Goal: Information Seeking & Learning: Learn about a topic

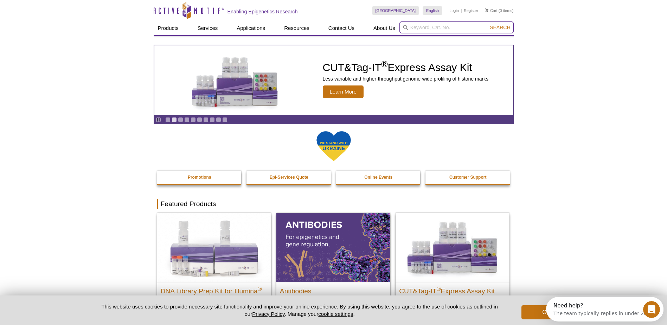
click at [413, 27] on input "search" at bounding box center [456, 27] width 114 height 12
type input "40096"
click at [488, 24] on button "Search" at bounding box center [500, 27] width 25 height 6
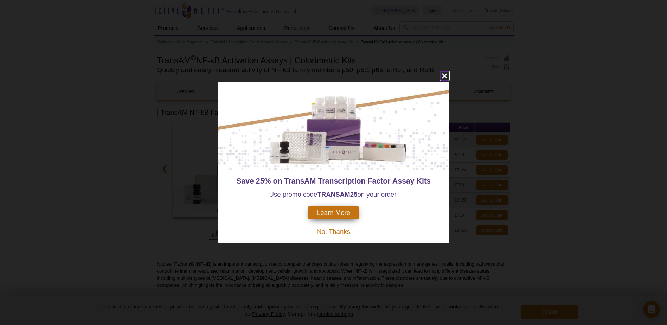
click at [442, 76] on icon "close" at bounding box center [444, 75] width 9 height 9
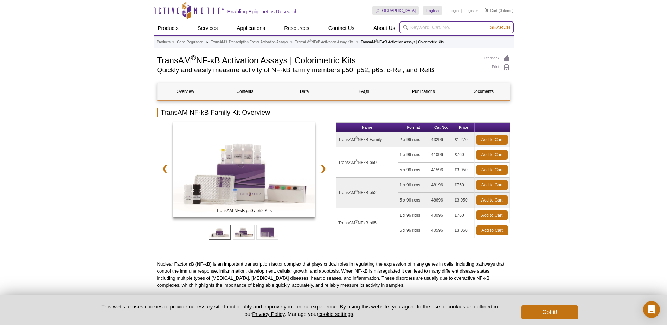
click at [425, 30] on input "search" at bounding box center [456, 27] width 114 height 12
click at [488, 24] on button "Search" at bounding box center [500, 27] width 25 height 6
click at [420, 38] on li "40096 / 40596 – TransAM NFkB p65" at bounding box center [438, 39] width 77 height 10
type input "40096 / 40596 – TransAM NFkB p65"
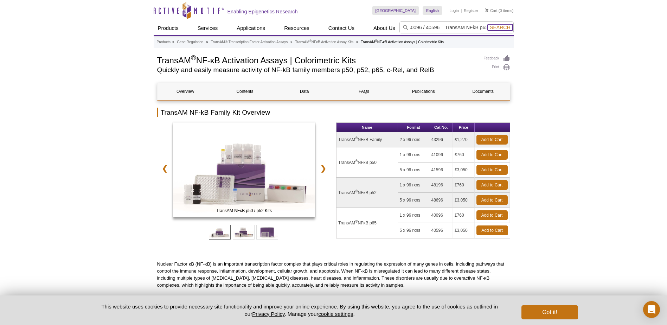
click at [507, 28] on span "Search" at bounding box center [500, 28] width 20 height 6
click at [308, 89] on link "Data" at bounding box center [304, 91] width 56 height 17
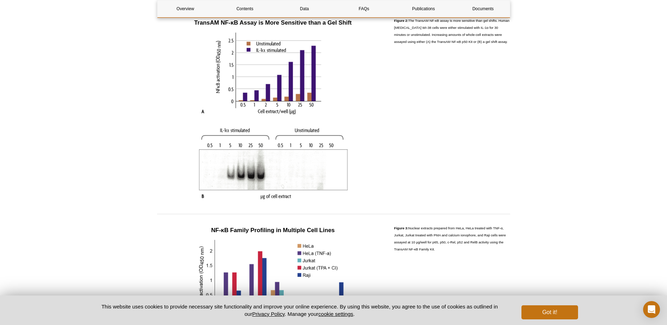
scroll to position [606, 0]
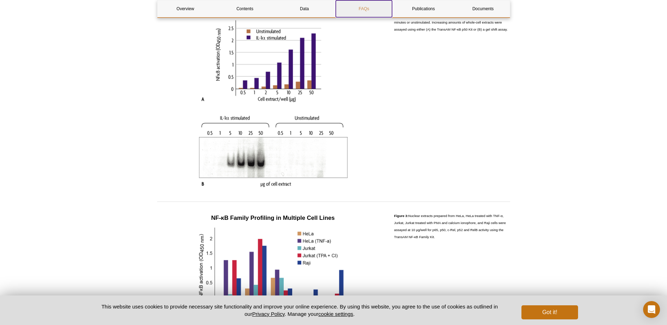
click at [366, 6] on link "FAQs" at bounding box center [364, 8] width 56 height 17
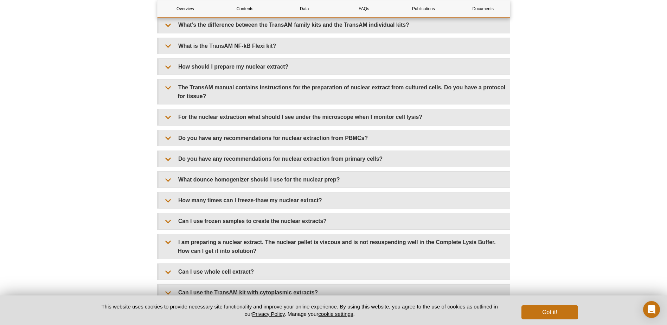
scroll to position [1163, 0]
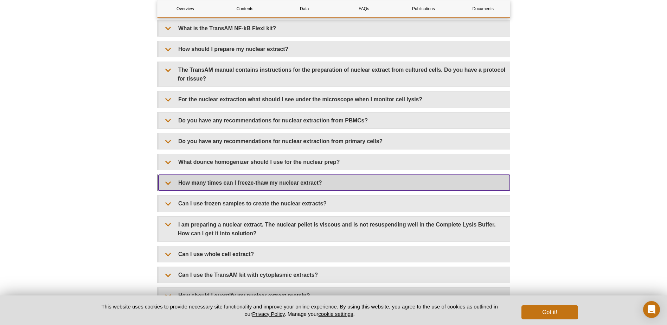
click at [299, 181] on summary "How many times can I freeze-thaw my nuclear extract?" at bounding box center [334, 183] width 351 height 16
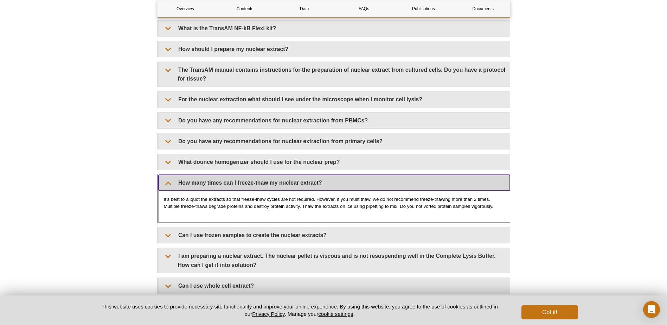
click at [299, 181] on summary "How many times can I freeze-thaw my nuclear extract?" at bounding box center [334, 183] width 351 height 16
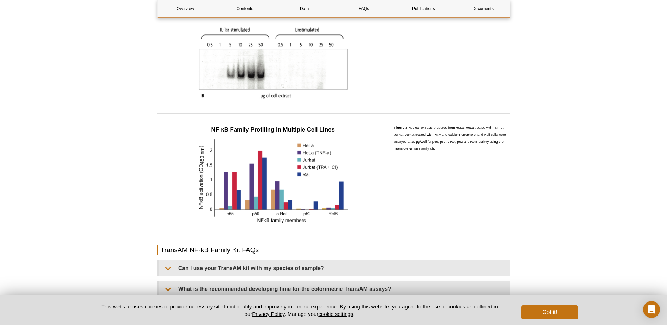
scroll to position [636, 0]
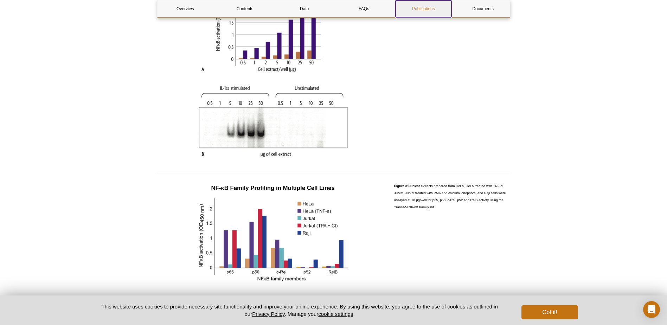
click at [439, 6] on link "Publications" at bounding box center [424, 8] width 56 height 17
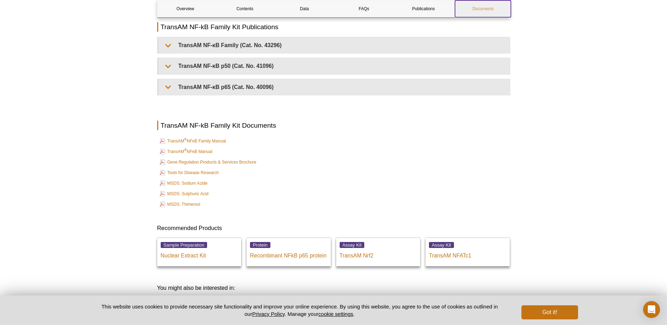
click at [475, 7] on link "Documents" at bounding box center [483, 8] width 56 height 17
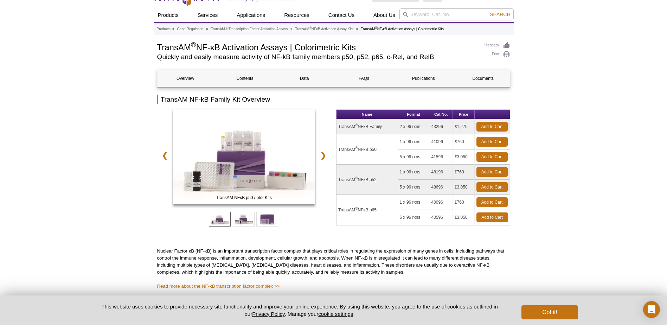
scroll to position [2, 0]
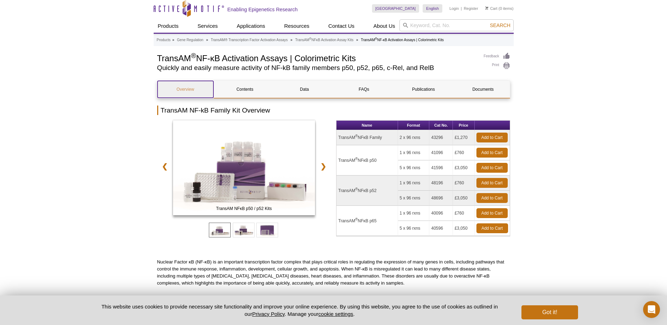
click at [181, 88] on link "Overview" at bounding box center [186, 89] width 56 height 17
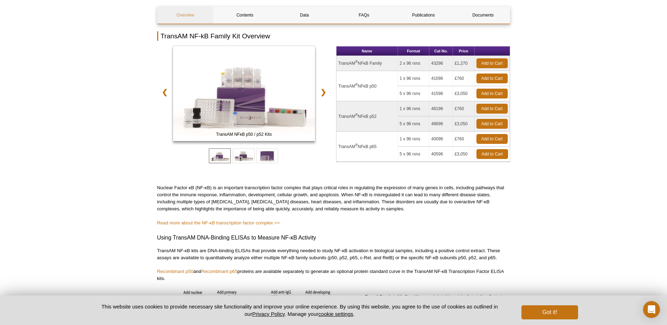
scroll to position [68, 0]
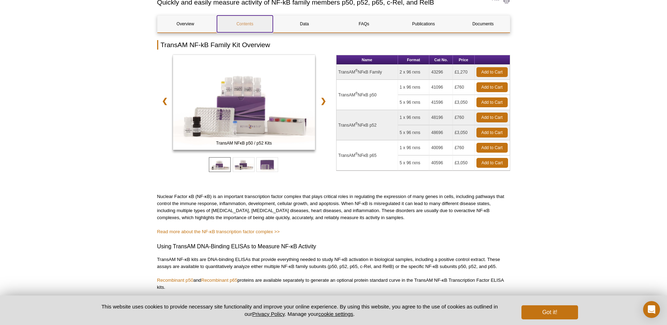
click at [251, 20] on link "Contents" at bounding box center [245, 23] width 56 height 17
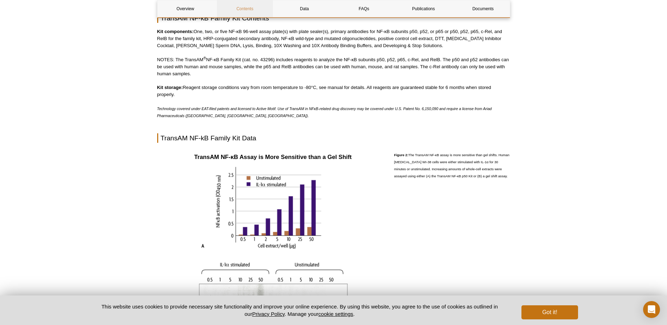
scroll to position [451, 0]
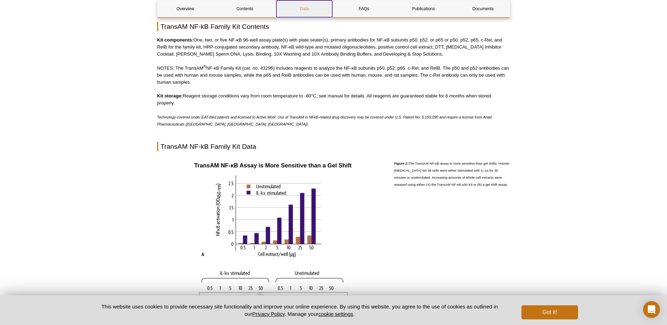
click at [307, 5] on link "Data" at bounding box center [304, 8] width 56 height 17
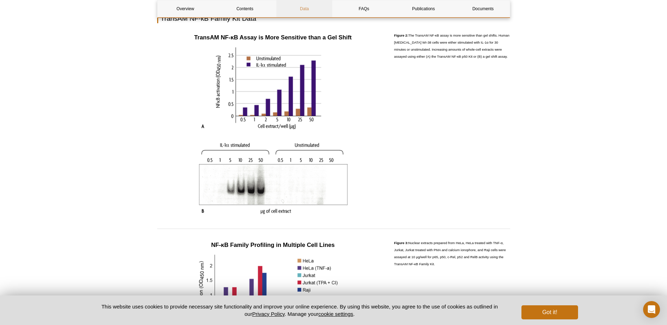
scroll to position [570, 0]
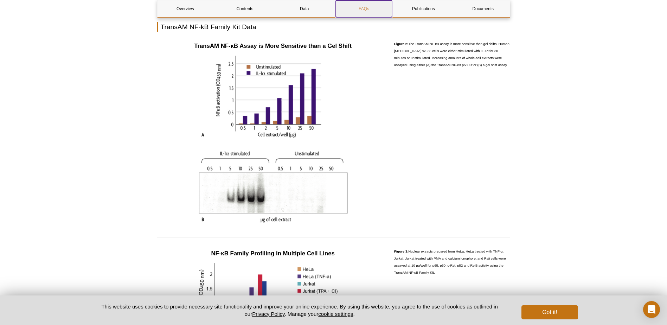
click at [359, 6] on link "FAQs" at bounding box center [364, 8] width 56 height 17
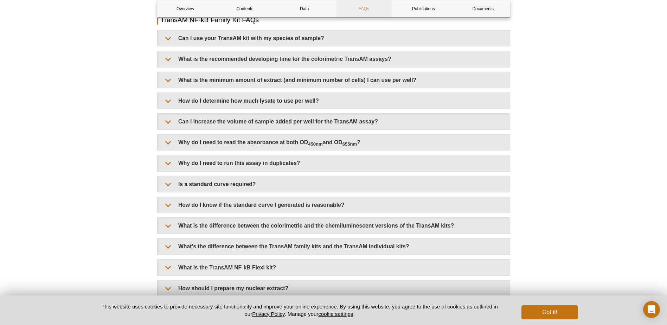
scroll to position [917, 0]
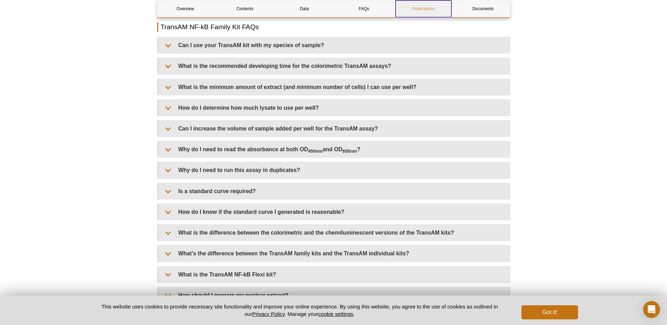
click at [429, 8] on link "Publications" at bounding box center [424, 8] width 56 height 17
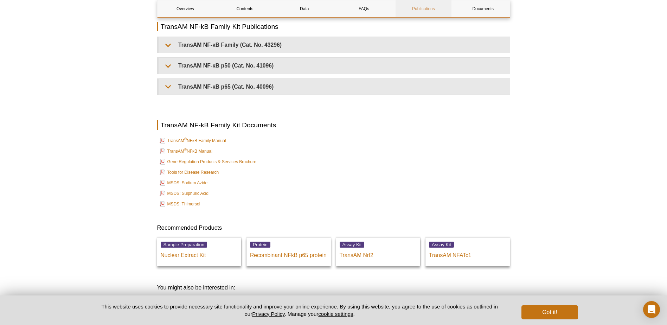
scroll to position [1529, 0]
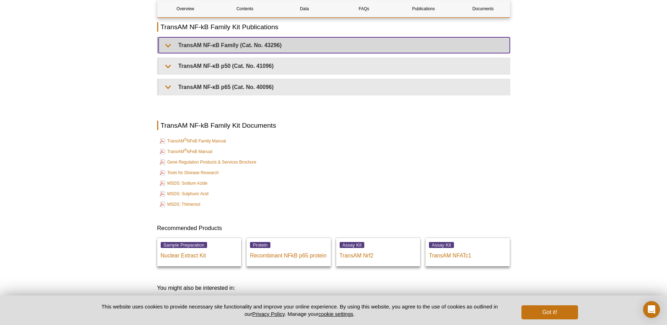
click at [167, 44] on summary "TransAM NF-κB Family (Cat. No. 43296)" at bounding box center [334, 45] width 351 height 16
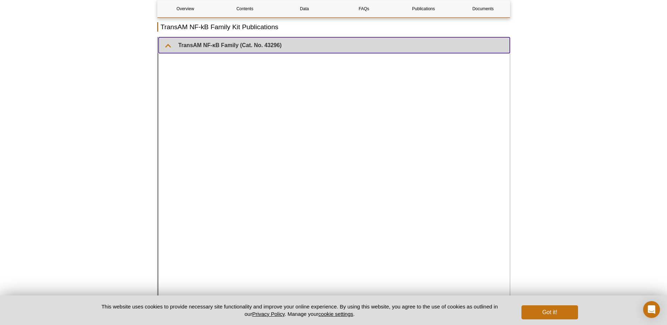
click at [168, 43] on summary "TransAM NF-κB Family (Cat. No. 43296)" at bounding box center [334, 45] width 351 height 16
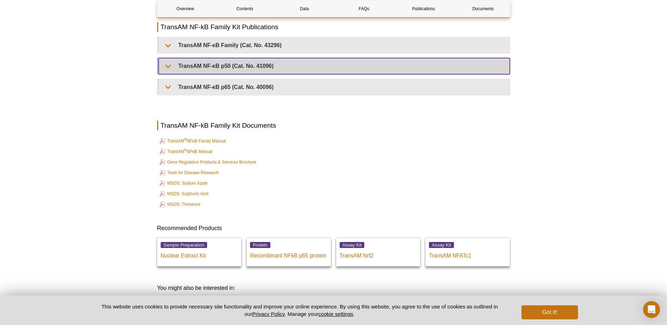
click at [166, 64] on summary "TransAM NF-κB p50 (Cat. No. 41096)" at bounding box center [334, 66] width 351 height 16
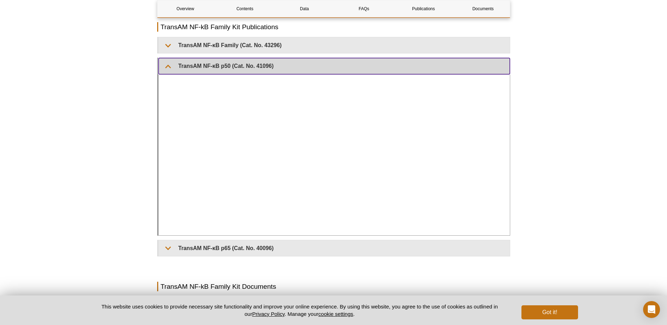
click at [168, 62] on summary "TransAM NF-κB p50 (Cat. No. 41096)" at bounding box center [334, 66] width 351 height 16
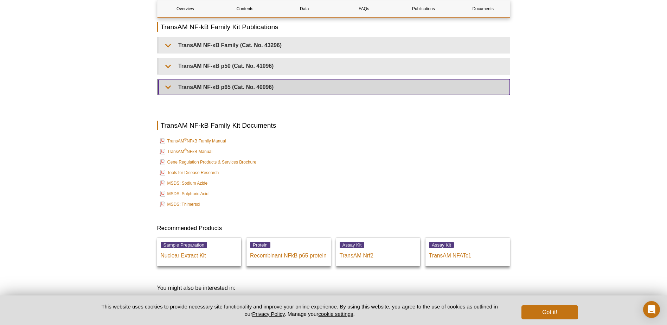
click at [166, 86] on summary "TransAM NF-κB p65 (Cat. No. 40096)" at bounding box center [334, 87] width 351 height 16
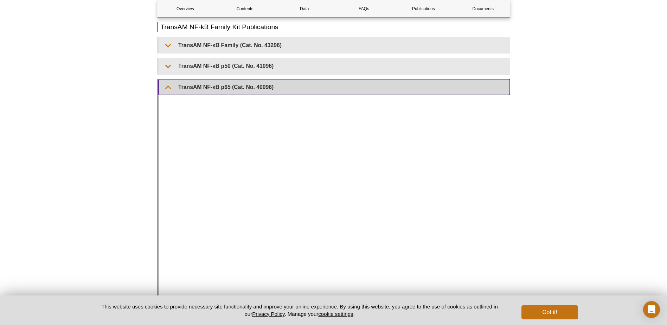
click at [166, 86] on summary "TransAM NF-κB p65 (Cat. No. 40096)" at bounding box center [334, 87] width 351 height 16
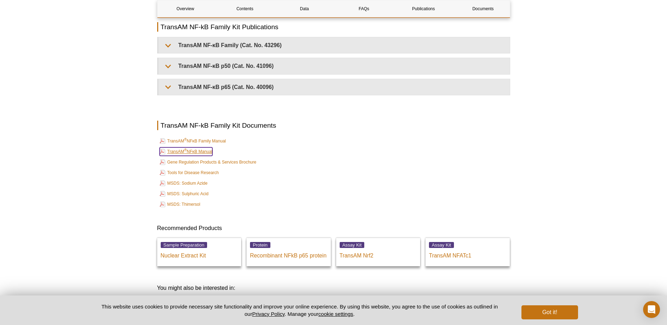
click at [204, 151] on link "TransAM ® NFκB Manual" at bounding box center [186, 151] width 53 height 8
